Goal: Find specific page/section: Find specific page/section

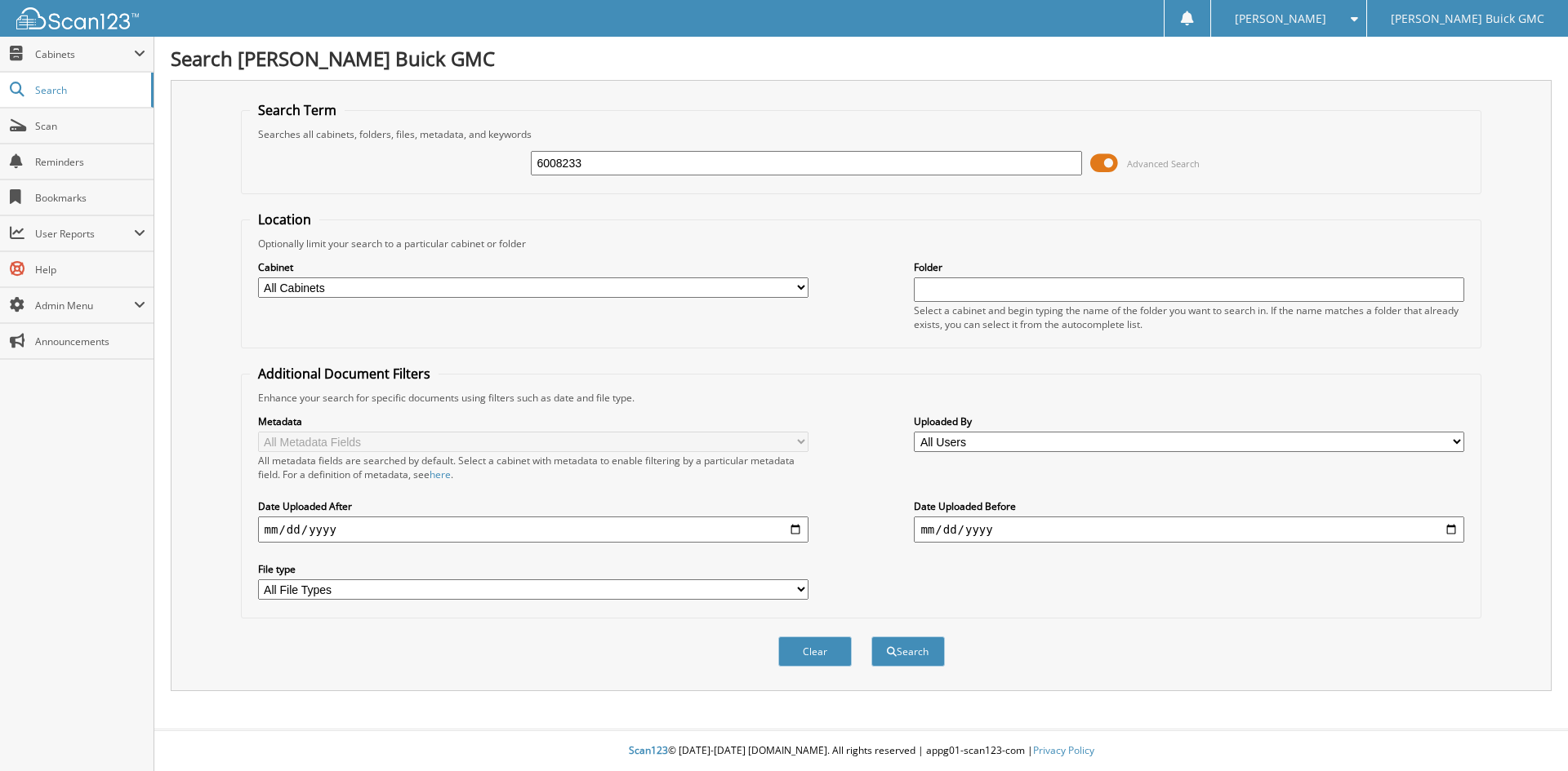
type input "6008233"
click at [871, 636] on button "Search" at bounding box center [908, 652] width 74 height 30
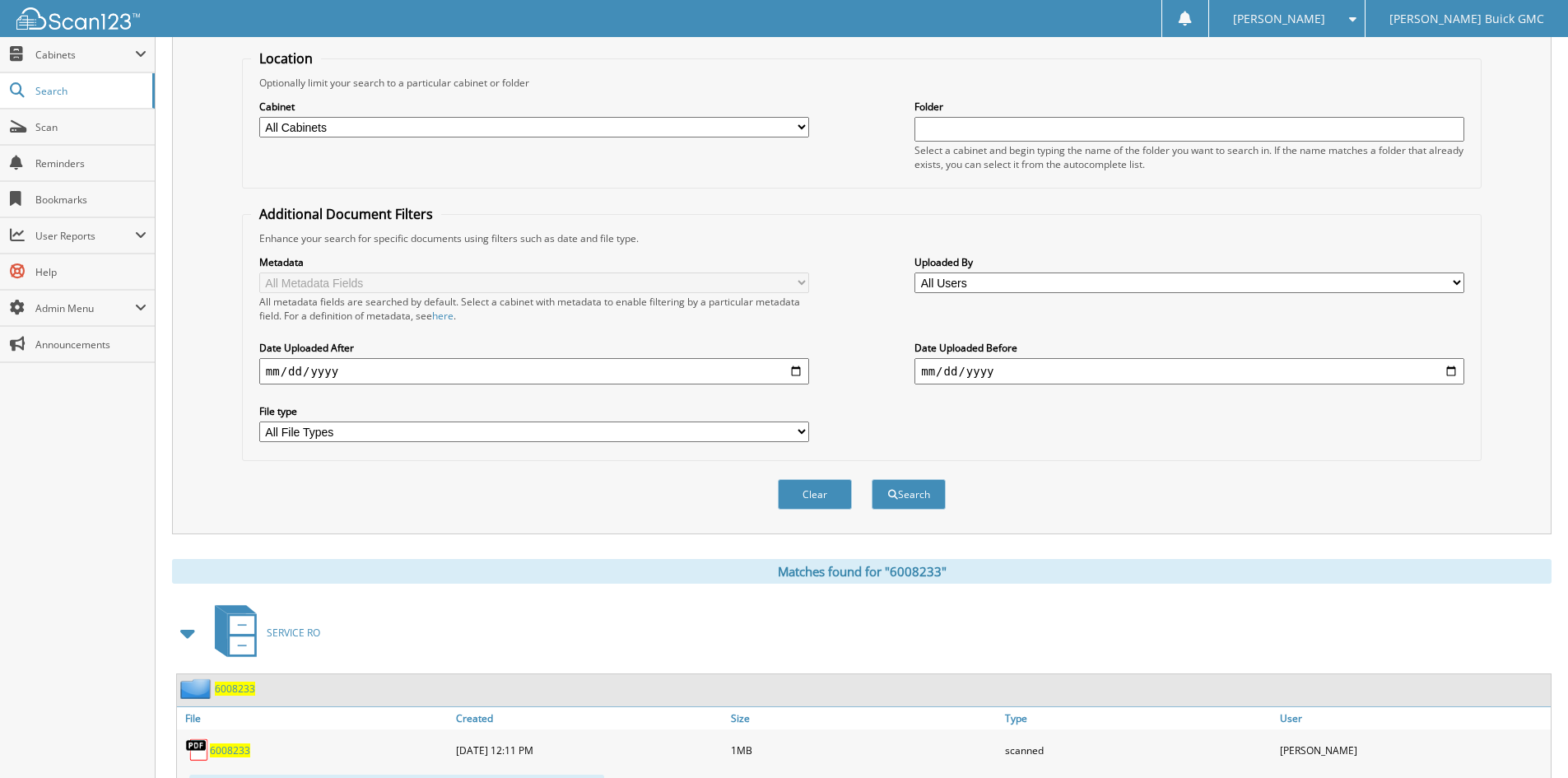
scroll to position [453, 0]
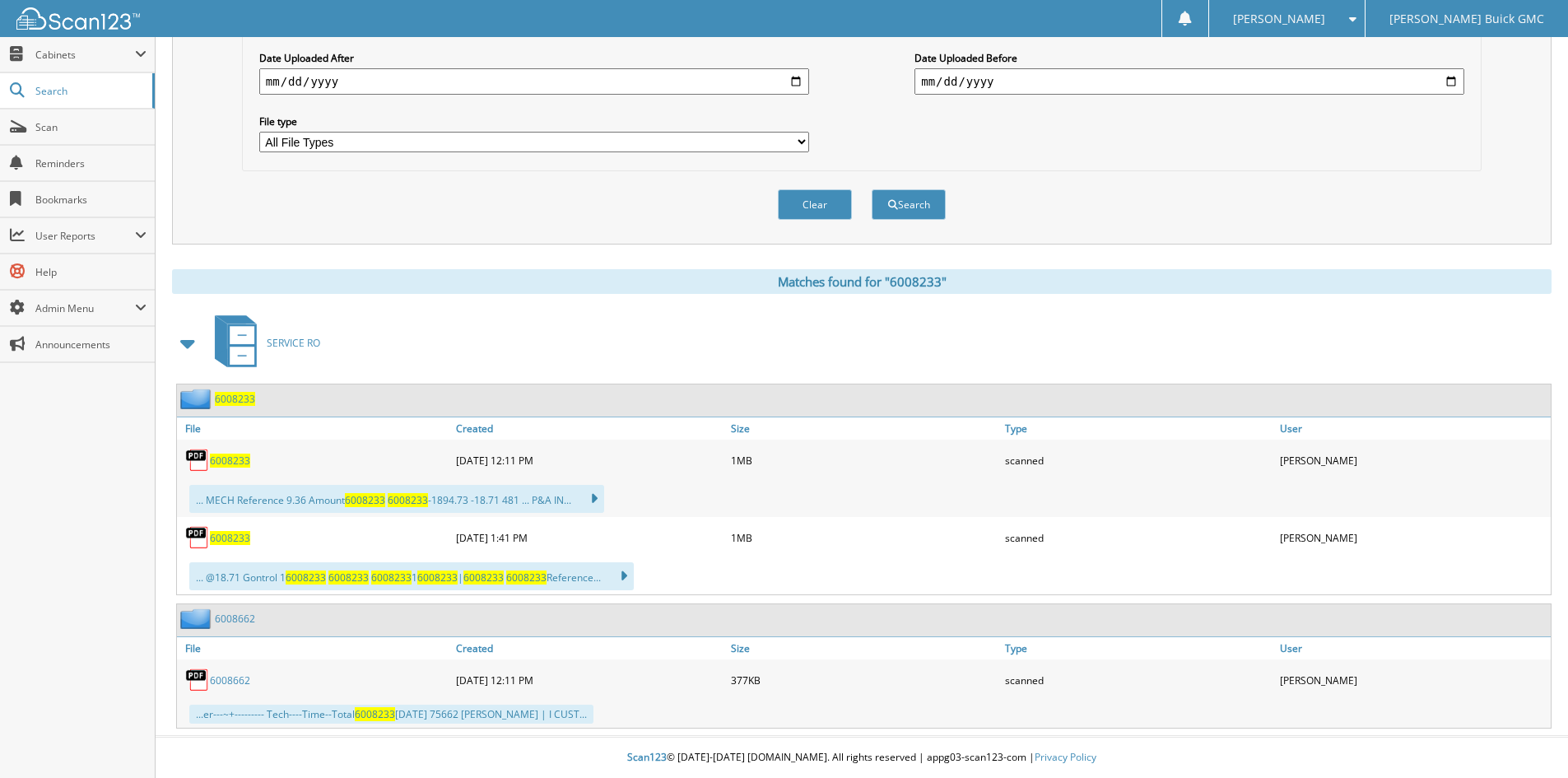
click at [237, 461] on span "6008233" at bounding box center [230, 460] width 40 height 14
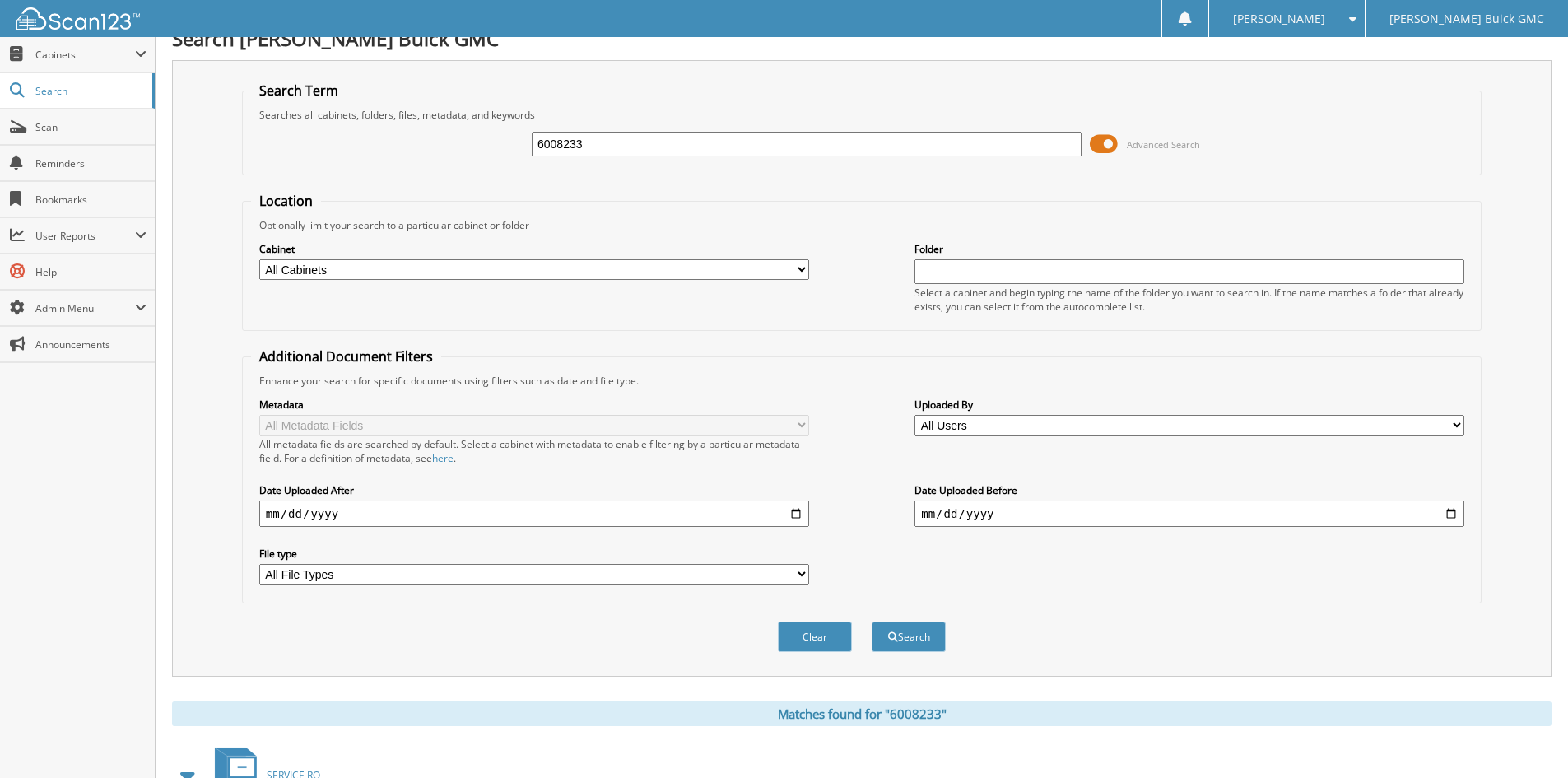
scroll to position [0, 0]
